Goal: Information Seeking & Learning: Learn about a topic

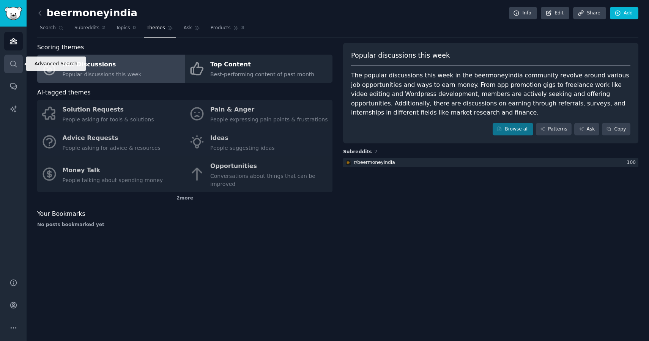
click at [11, 60] on icon "Sidebar" at bounding box center [13, 64] width 8 height 8
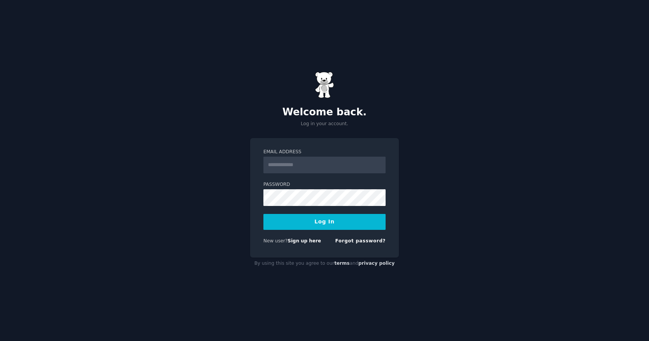
click at [277, 160] on input "Email Address" at bounding box center [324, 165] width 122 height 17
type input "**********"
click at [321, 222] on button "Log In" at bounding box center [324, 222] width 122 height 16
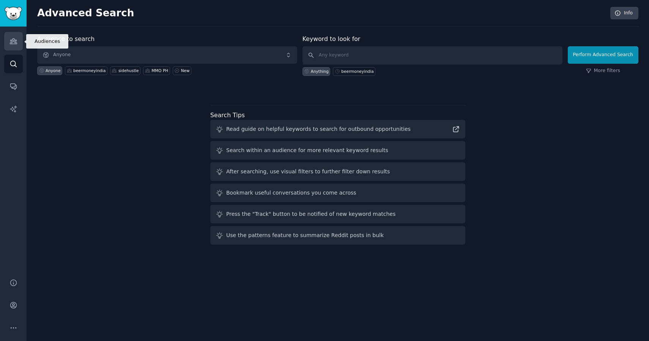
click at [13, 46] on link "Audiences" at bounding box center [13, 41] width 19 height 19
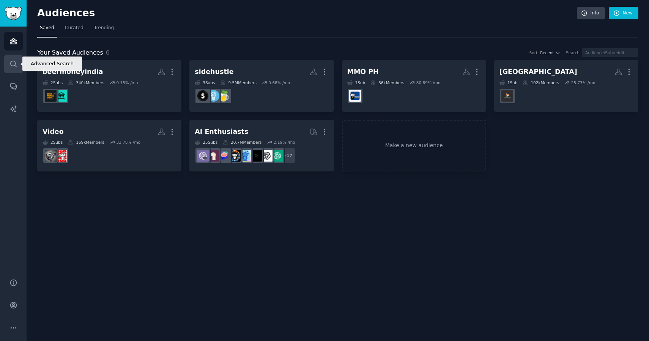
click at [12, 58] on link "Search" at bounding box center [13, 64] width 19 height 19
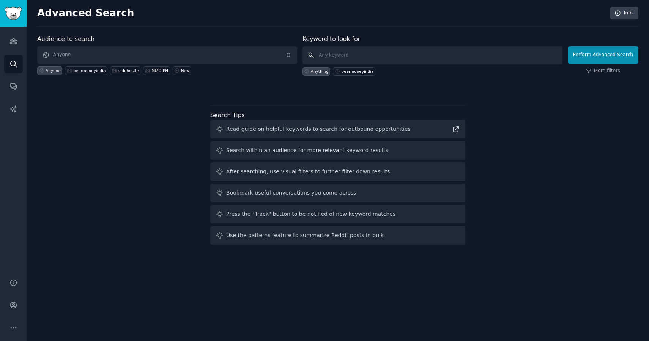
click at [322, 55] on input "text" at bounding box center [432, 55] width 260 height 18
type input "india"
click button "Perform Advanced Search" at bounding box center [602, 54] width 71 height 17
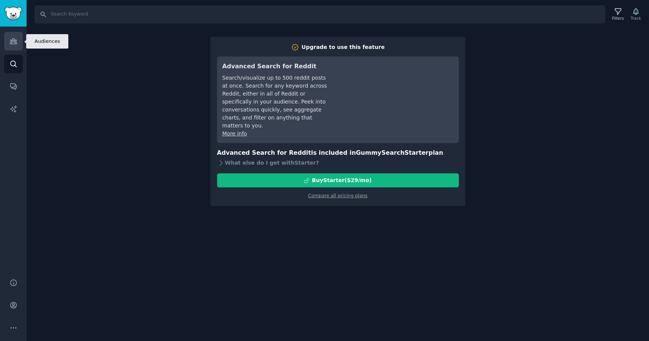
click at [16, 40] on icon "Sidebar" at bounding box center [13, 41] width 7 height 5
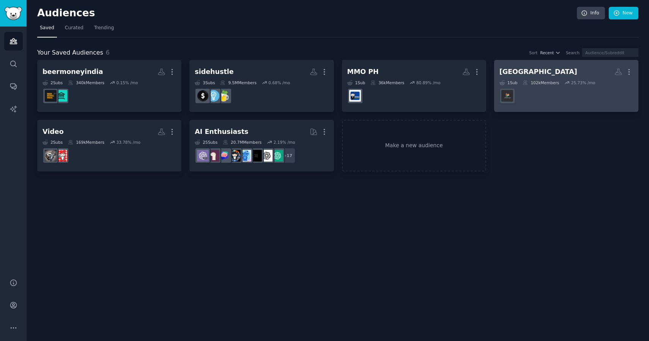
click at [524, 89] on dd at bounding box center [566, 95] width 134 height 21
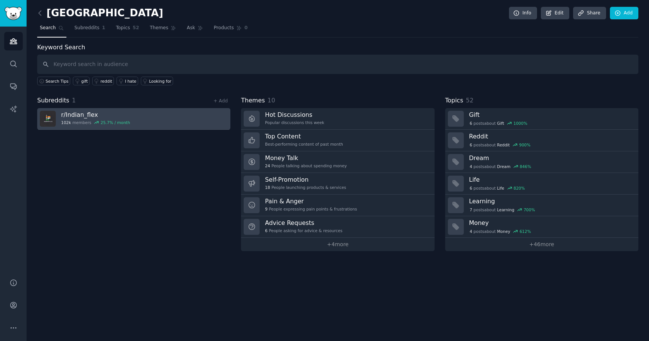
click at [152, 122] on link "r/ Indian_flex 102k members 25.7 % / month" at bounding box center [133, 119] width 193 height 22
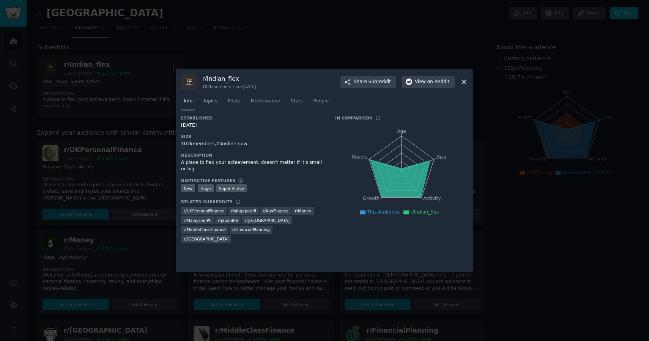
click at [465, 82] on icon at bounding box center [464, 82] width 8 height 8
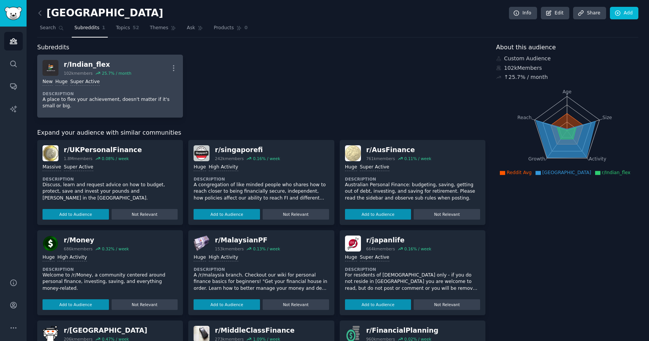
click at [142, 83] on div "New Huge Super Active" at bounding box center [109, 82] width 135 height 7
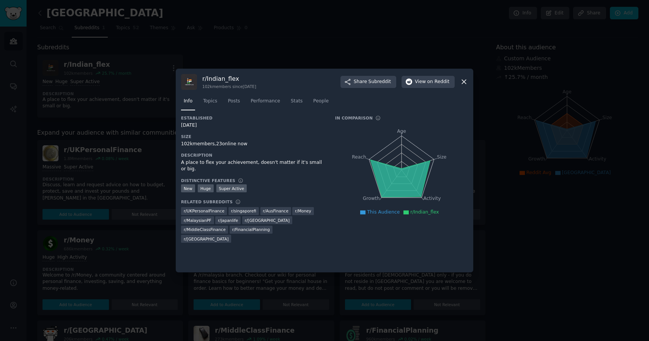
click at [465, 82] on icon at bounding box center [464, 82] width 8 height 8
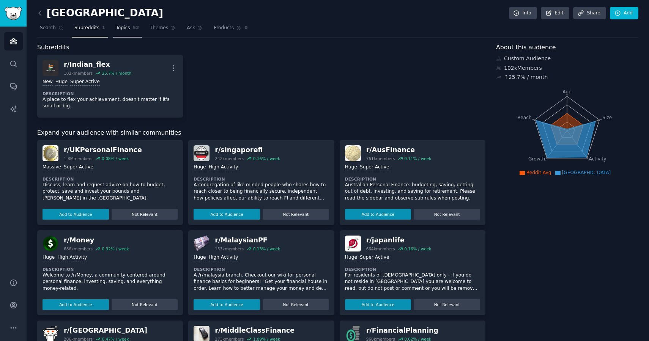
click at [127, 29] on span "Topics" at bounding box center [123, 28] width 14 height 7
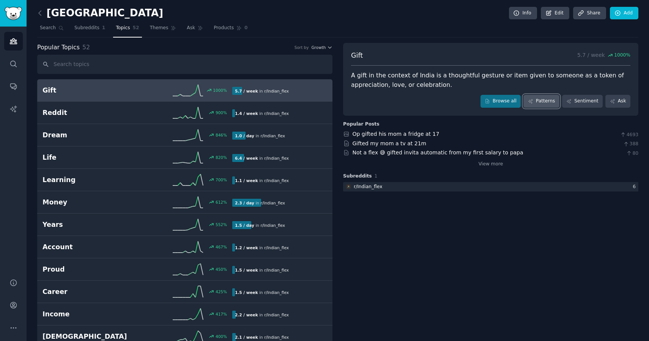
click at [540, 102] on link "Patterns" at bounding box center [541, 101] width 36 height 13
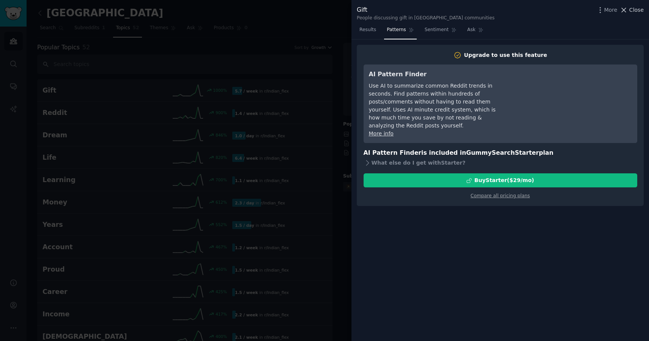
click at [634, 9] on span "Close" at bounding box center [636, 10] width 14 height 8
